Goal: Use online tool/utility: Use online tool/utility

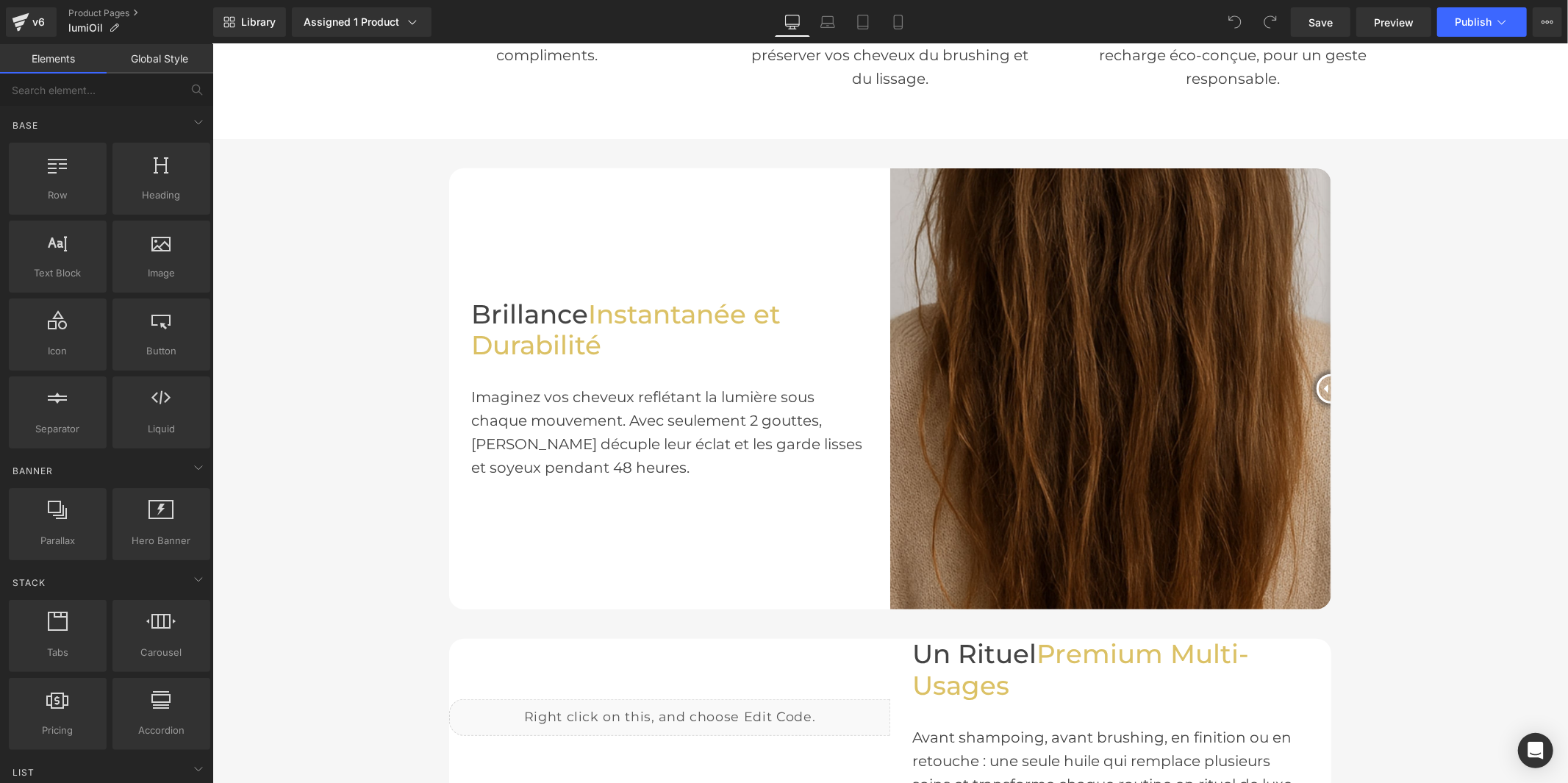
scroll to position [1143, 0]
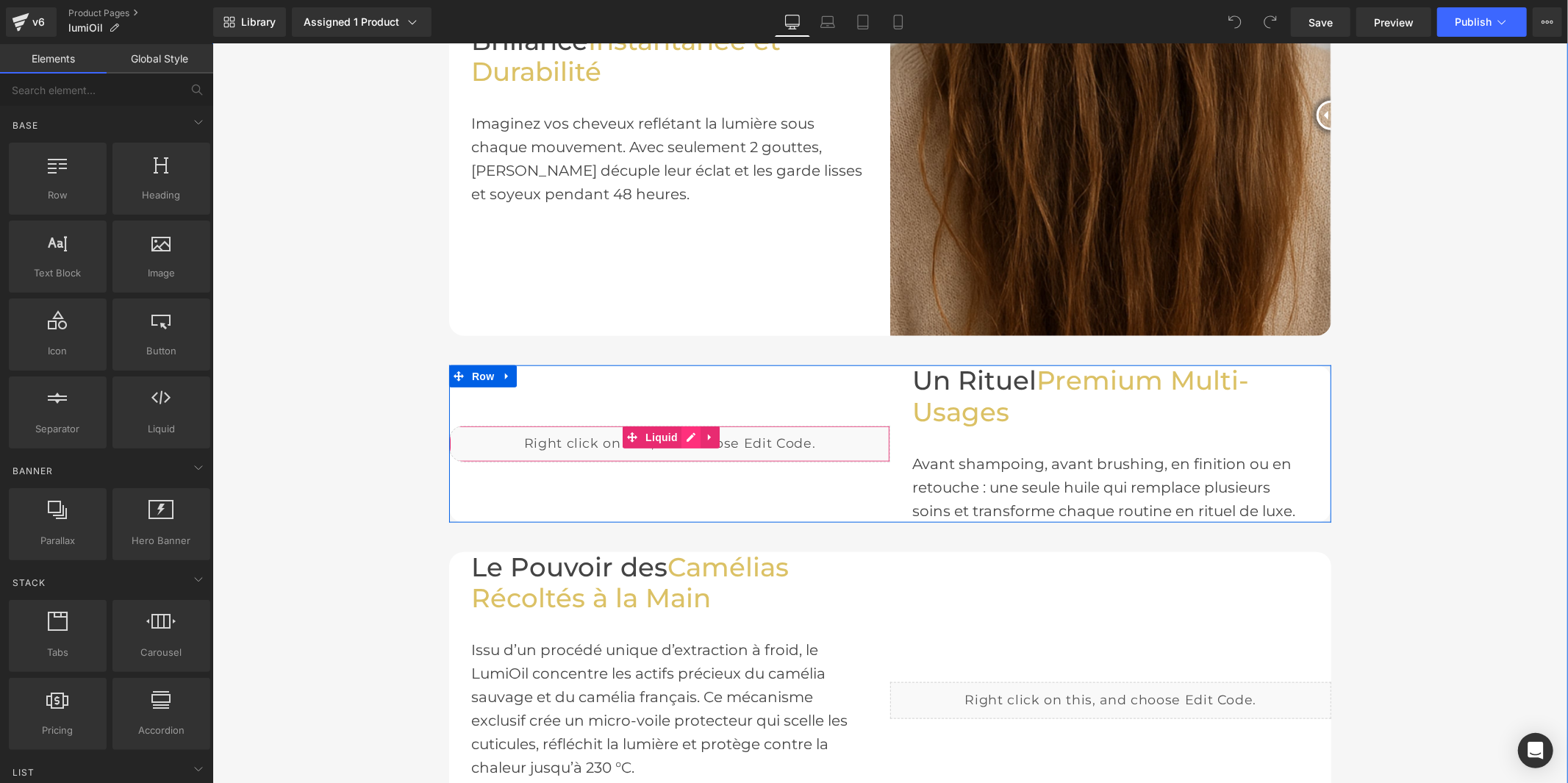
click at [688, 431] on div "Liquid" at bounding box center [669, 444] width 441 height 37
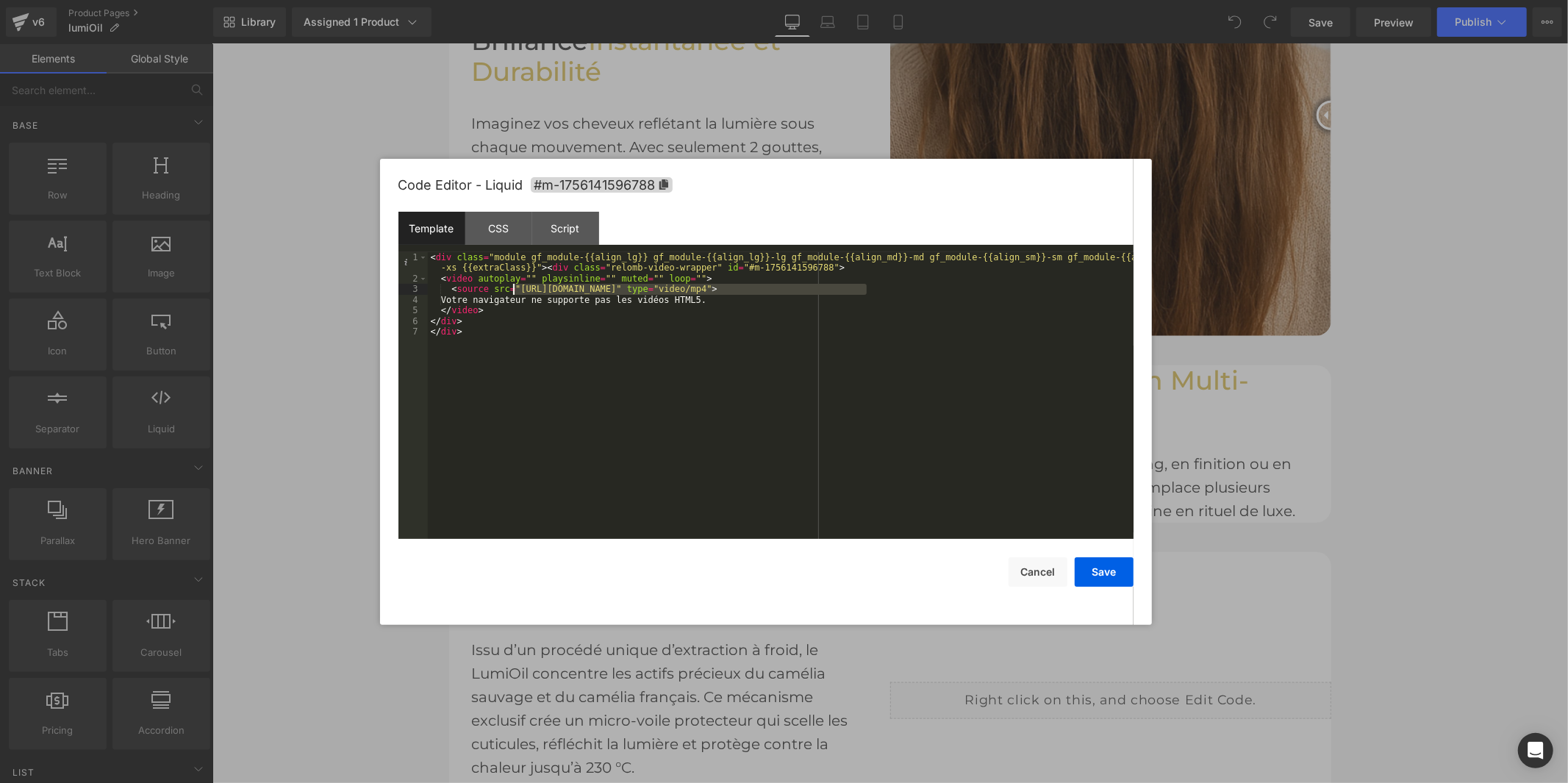
drag, startPoint x: 866, startPoint y: 289, endPoint x: 511, endPoint y: 289, distance: 355.0
click at [0, 0] on div "< div class = "module gf_module-{{align_lg}} gf_module-{{align_lg}}-lg gf_modul…" at bounding box center [0, 0] width 0 height 0
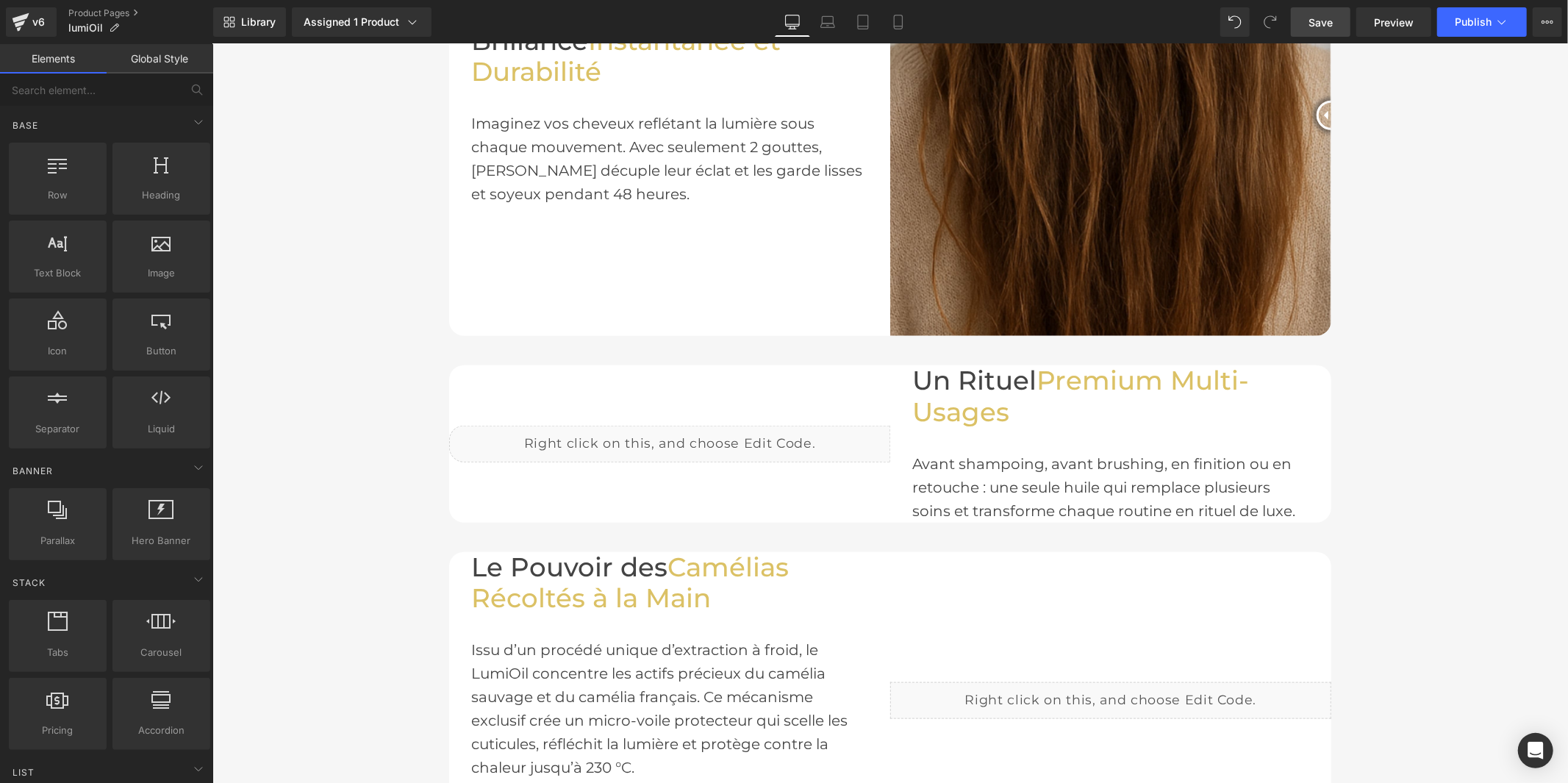
drag, startPoint x: 1310, startPoint y: 20, endPoint x: 1101, endPoint y: 3, distance: 209.7
click at [1310, 20] on span "Save" at bounding box center [1320, 22] width 24 height 15
click at [1415, 9] on link "Preview" at bounding box center [1394, 22] width 75 height 30
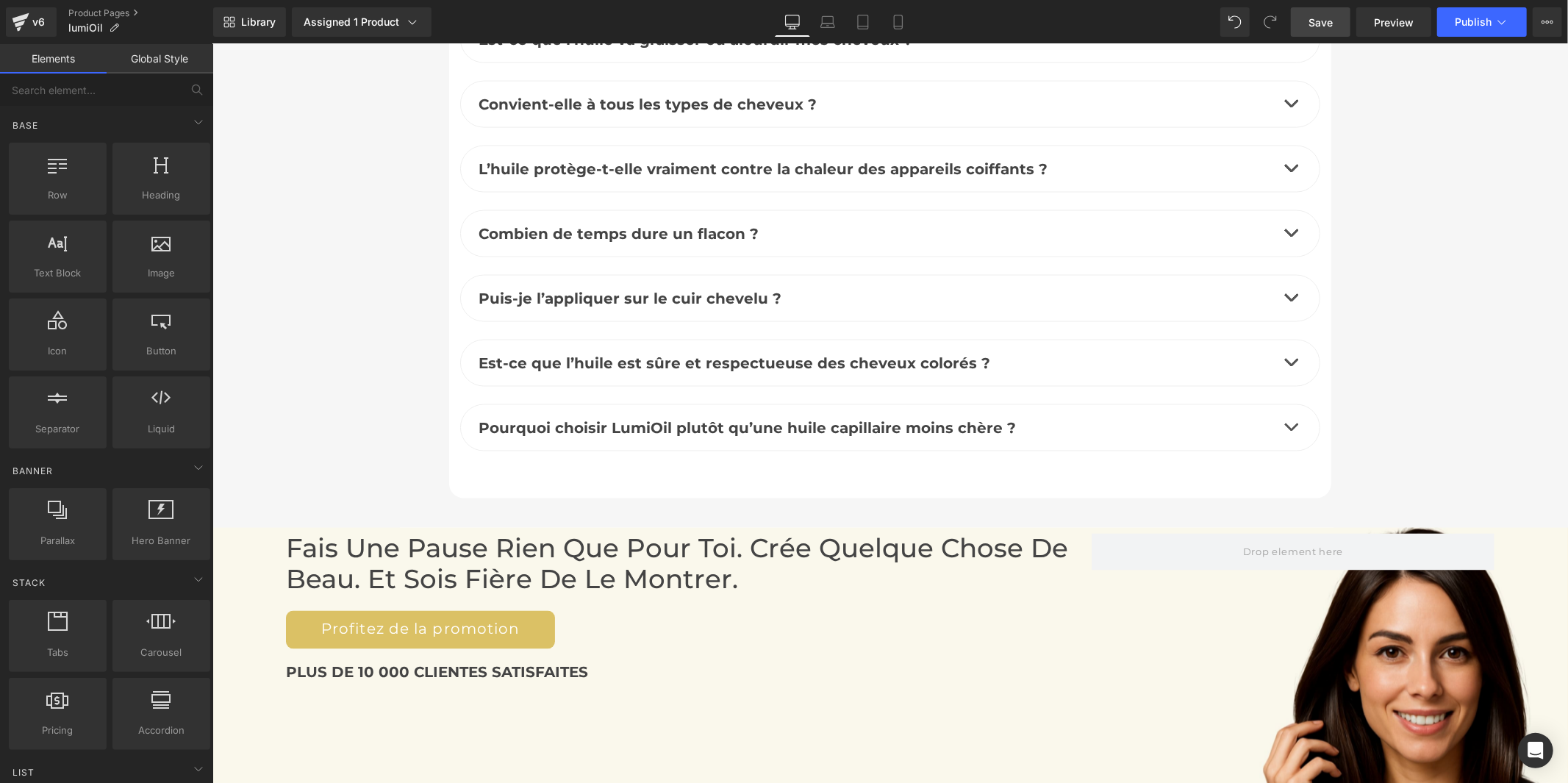
scroll to position [6779, 0]
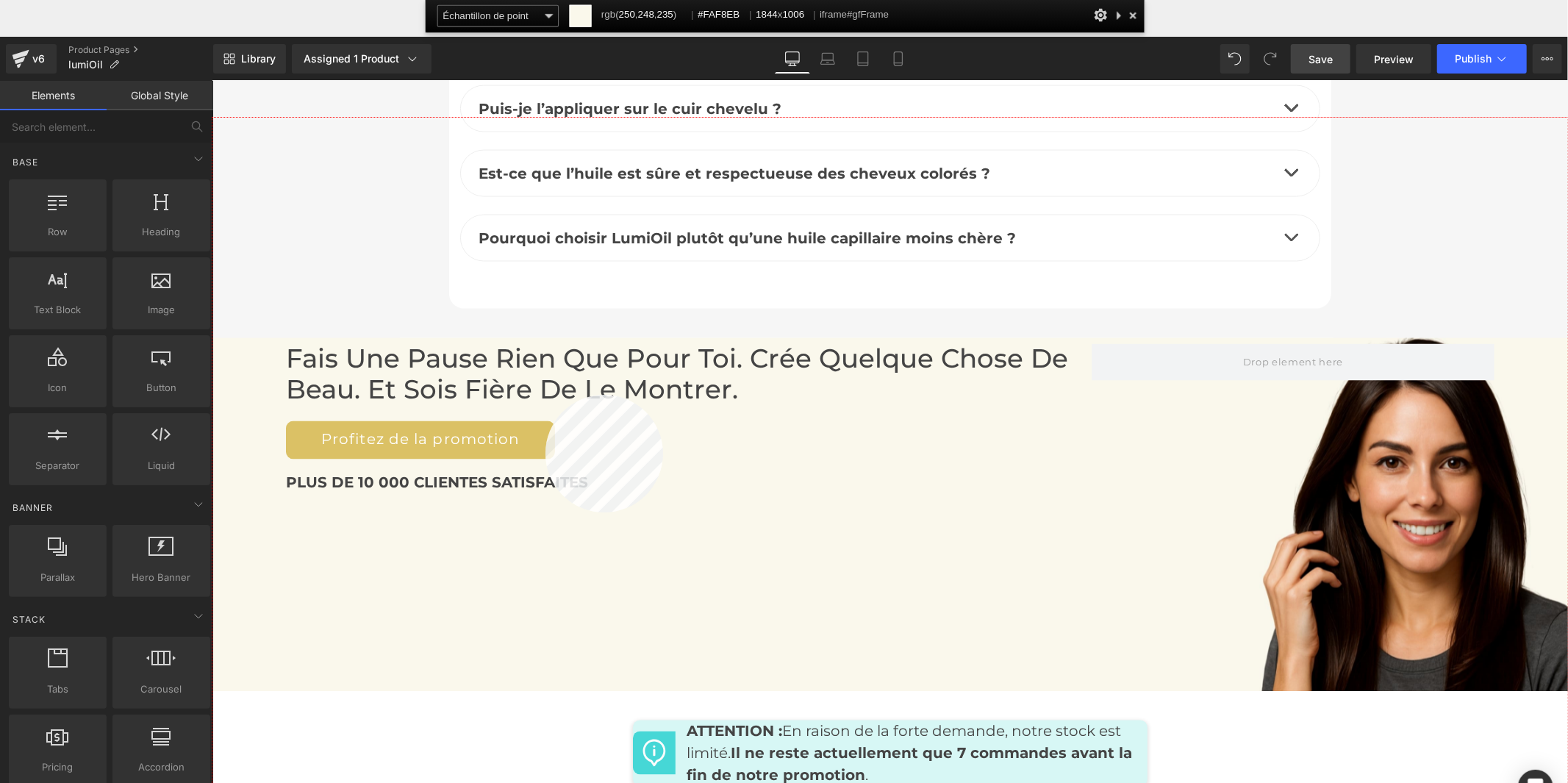
click at [0, 0] on div at bounding box center [0, 0] width 0 height 0
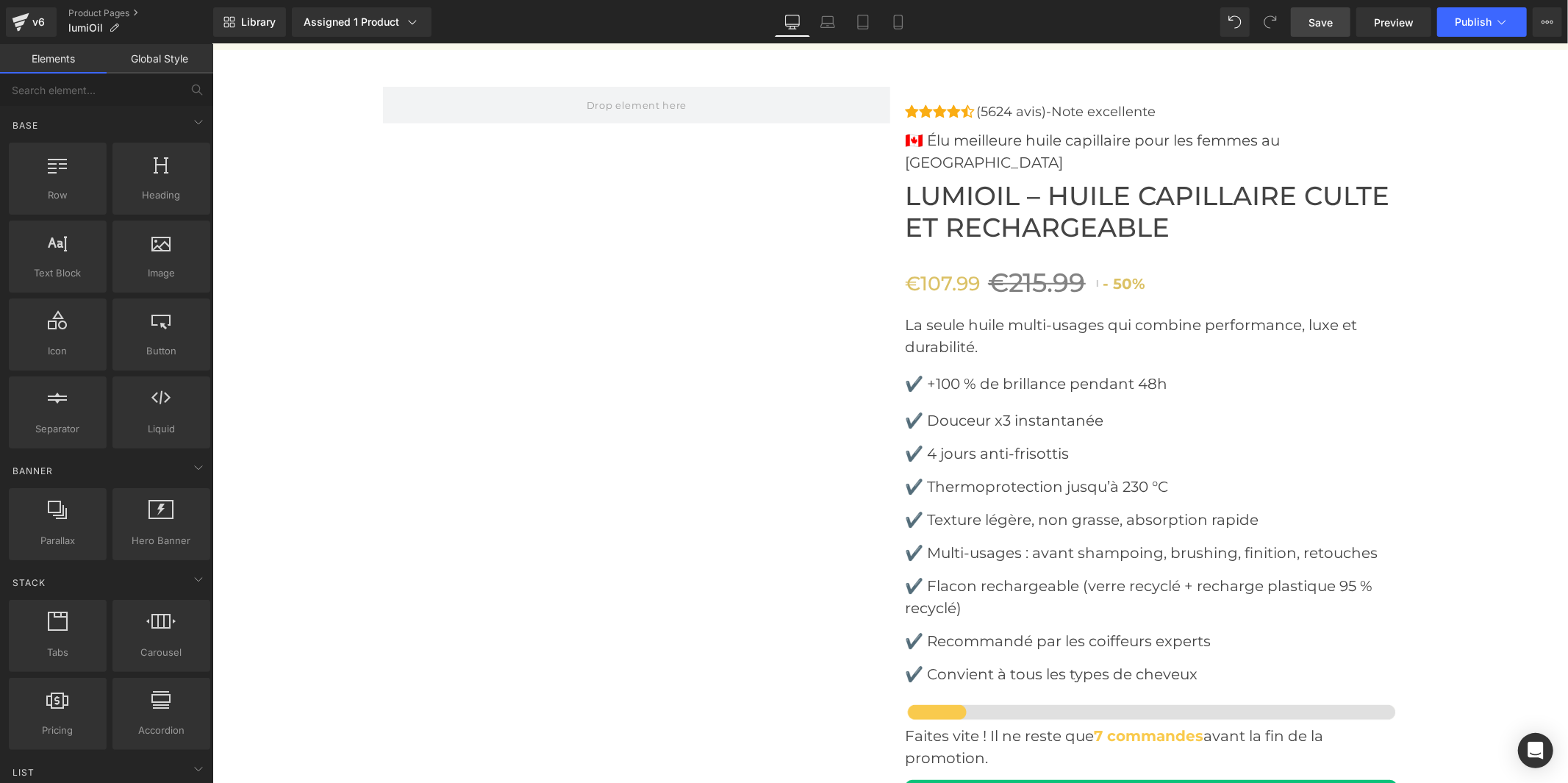
scroll to position [5472, 0]
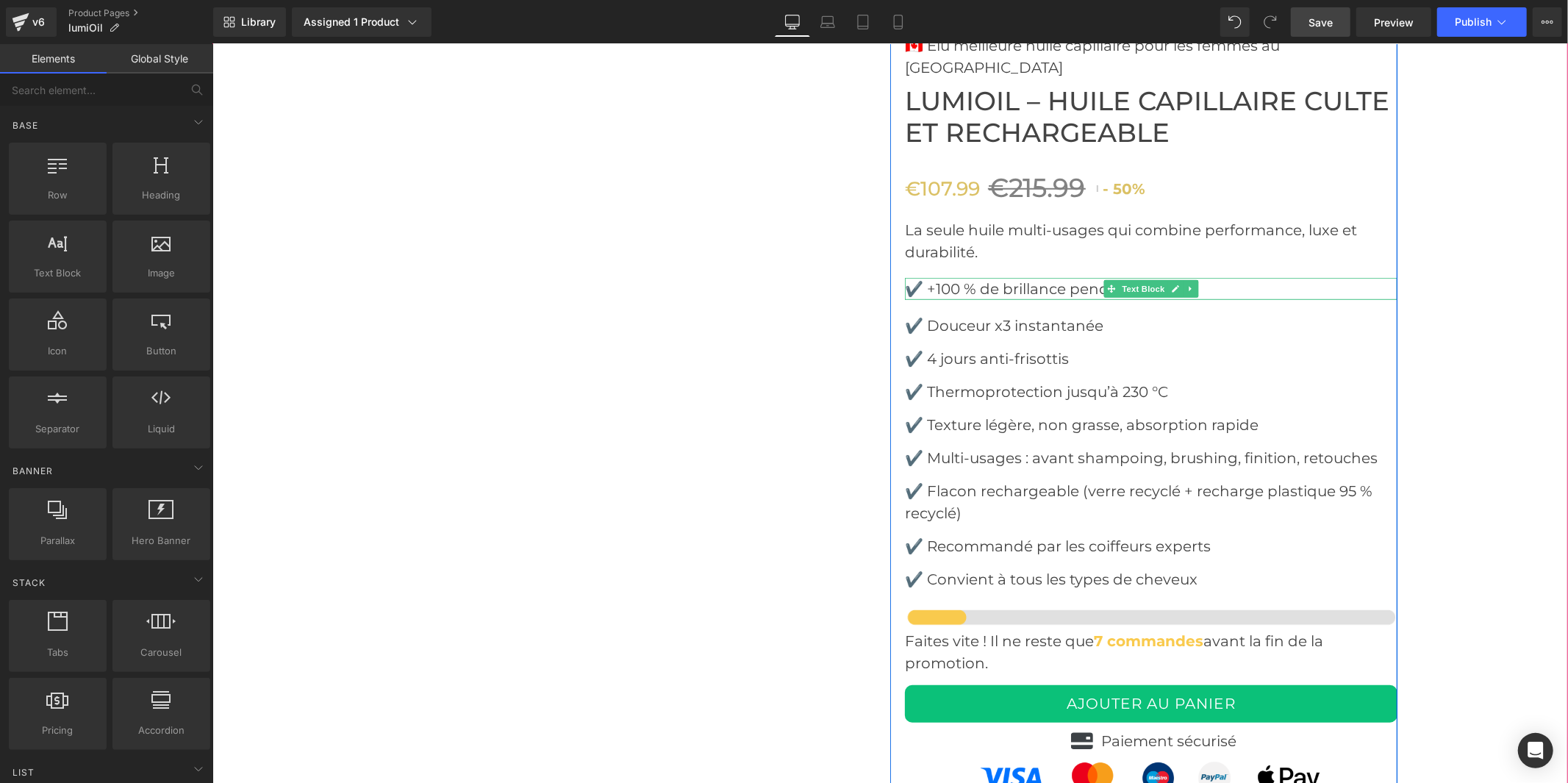
click at [1066, 280] on font "✔️ +100 % de brillance pendant 48h" at bounding box center [1035, 289] width 263 height 18
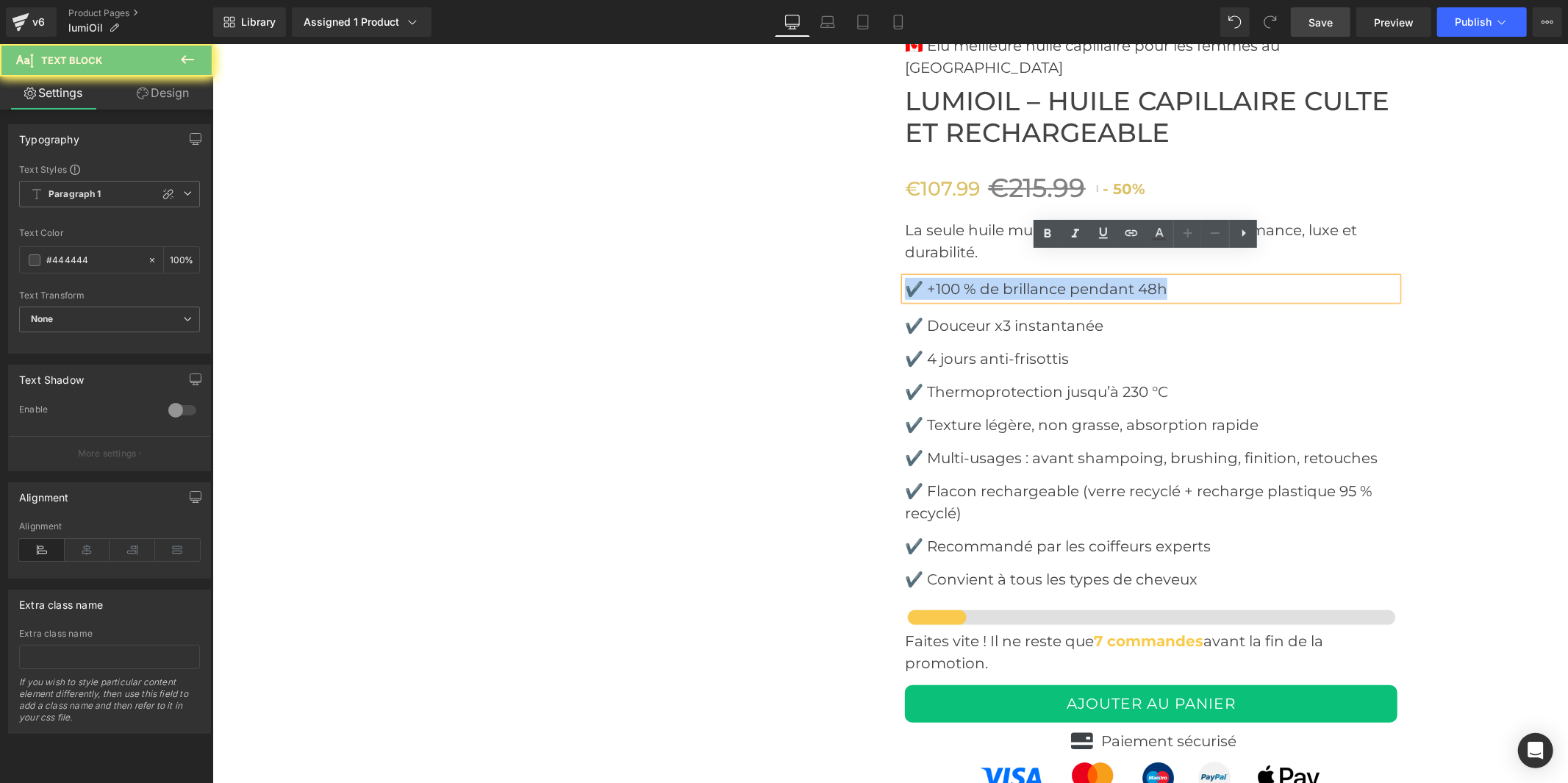
click at [1066, 280] on font "✔️ +100 % de brillance pendant 48h" at bounding box center [1035, 289] width 263 height 18
click at [1076, 280] on font "✔️ +100 % de brillance pendant 48h" at bounding box center [1035, 289] width 263 height 18
drag, startPoint x: 1164, startPoint y: 264, endPoint x: 922, endPoint y: 268, distance: 242.0
click at [922, 277] on p "✔️ +100 % de brillance pendant 48h" at bounding box center [1150, 289] width 492 height 22
copy font "+100 % de brillance pendant 48h"
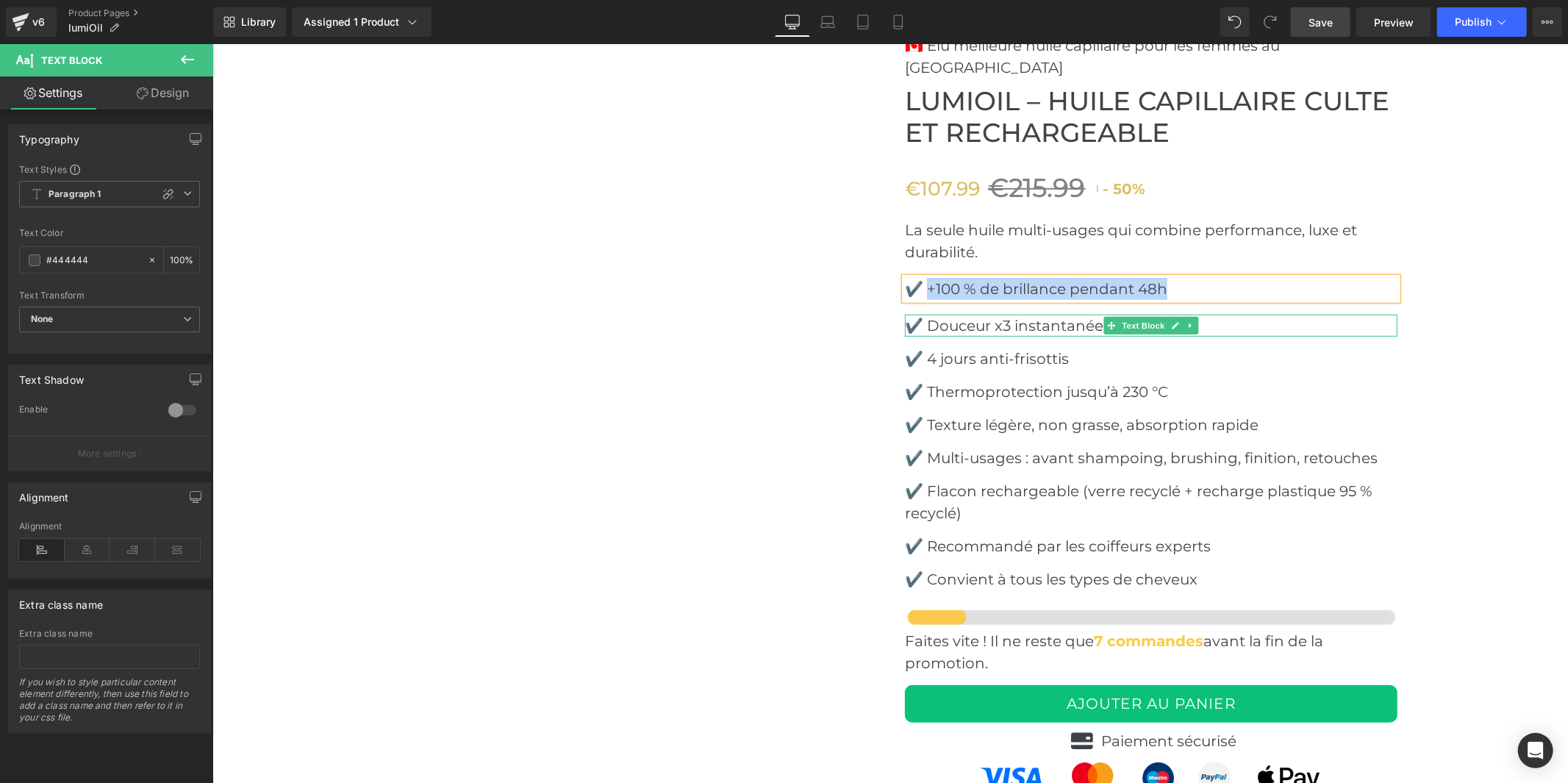
click at [1075, 316] on font "✔️ Douceur x3 instantanée" at bounding box center [1003, 325] width 198 height 18
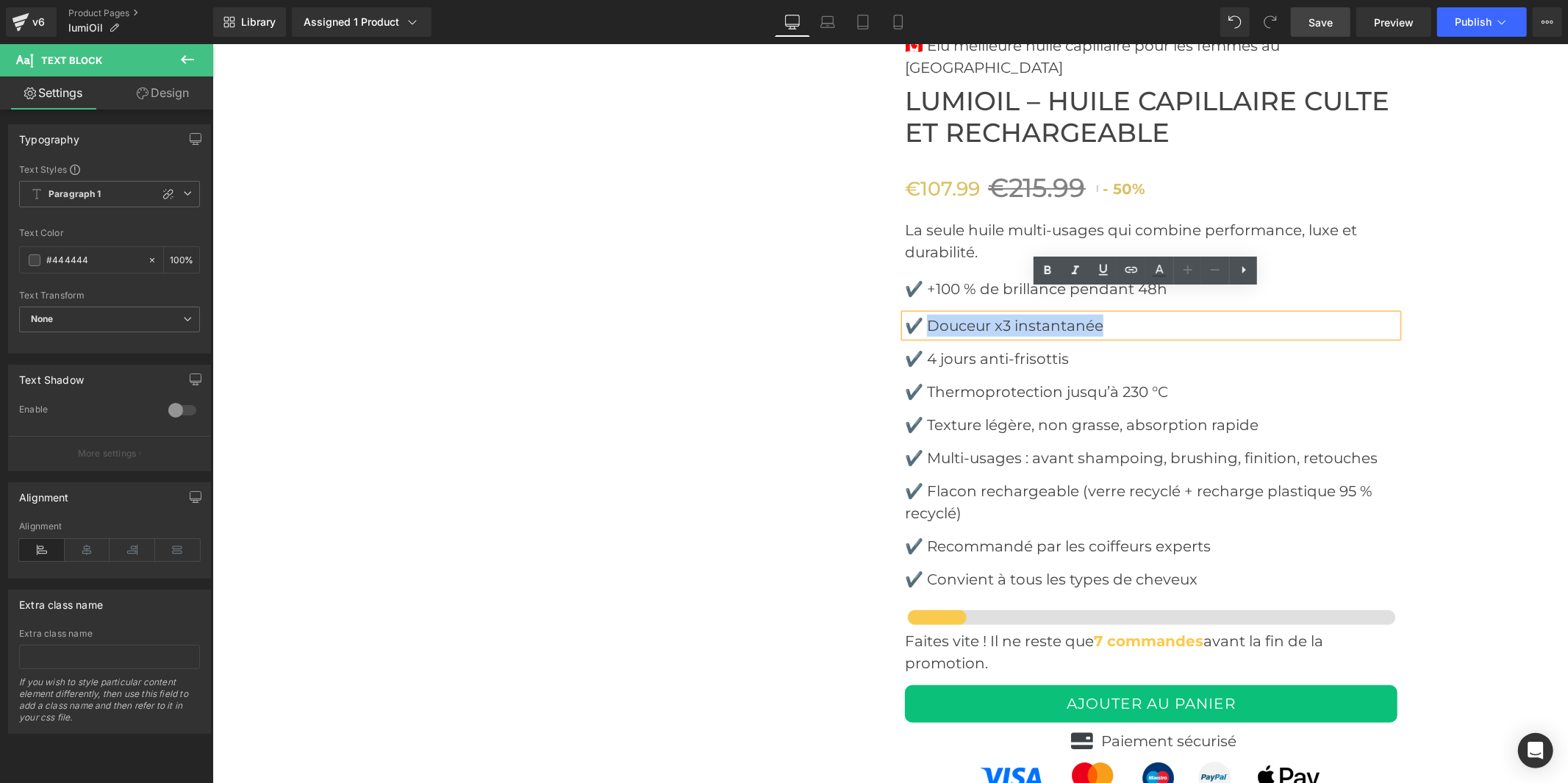
drag, startPoint x: 1087, startPoint y: 297, endPoint x: 924, endPoint y: 300, distance: 163.0
click at [924, 314] on p "✔️ Douceur x3 instantanée" at bounding box center [1150, 325] width 492 height 22
copy font "Douceur x3 instantanée"
click at [1012, 349] on font "✔️ 4 jours anti-frisottis" at bounding box center [986, 358] width 164 height 18
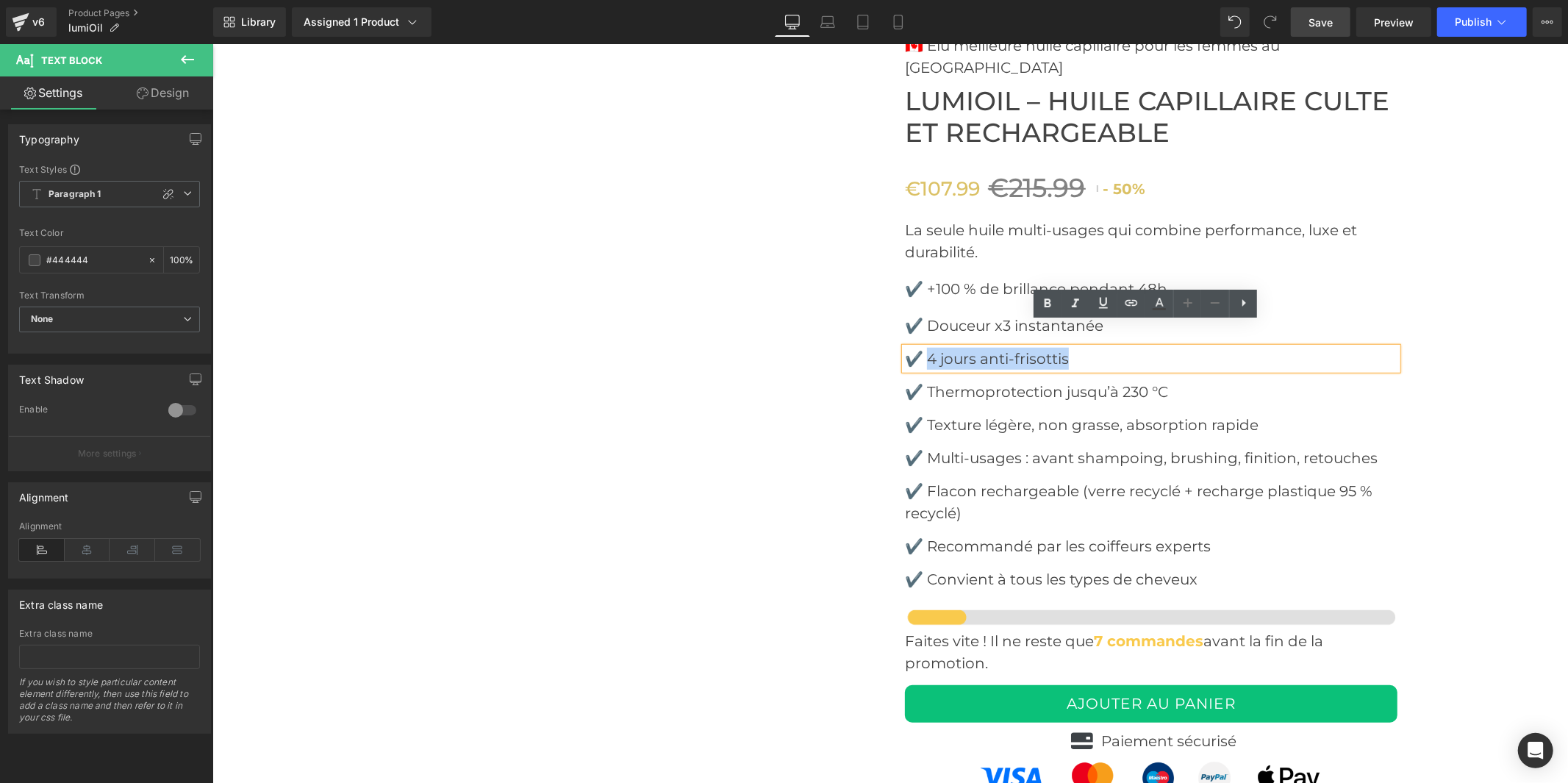
drag, startPoint x: 1078, startPoint y: 331, endPoint x: 925, endPoint y: 330, distance: 153.0
click at [925, 347] on p "✔️ 4 jours anti-frisottis" at bounding box center [1150, 358] width 492 height 22
copy font "4 jours anti-frisottis"
